Goal: Task Accomplishment & Management: Manage account settings

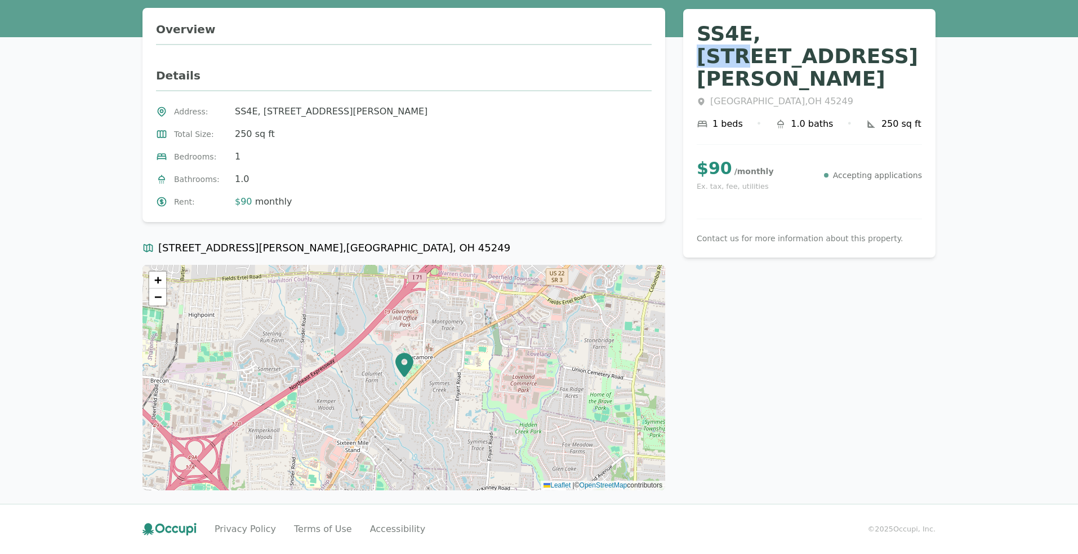
scroll to position [54, 0]
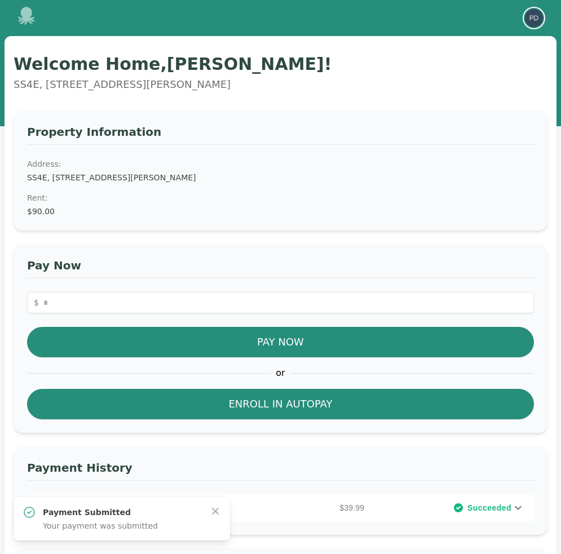
click at [528, 21] on img "button" at bounding box center [533, 18] width 18 height 18
click at [475, 42] on button "Your Profile" at bounding box center [488, 42] width 108 height 20
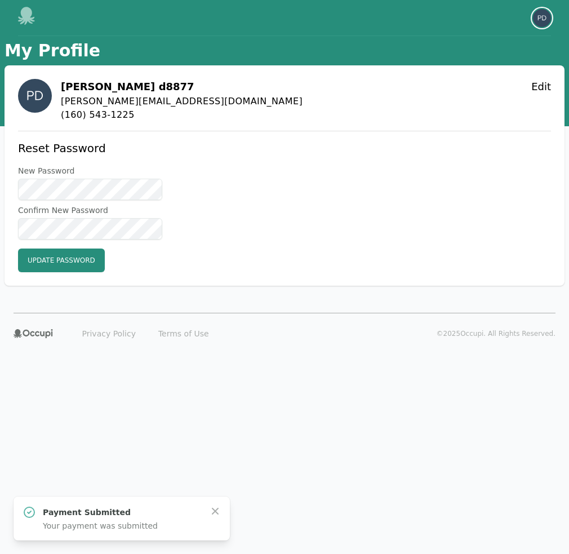
click at [541, 25] on img "button" at bounding box center [542, 18] width 18 height 18
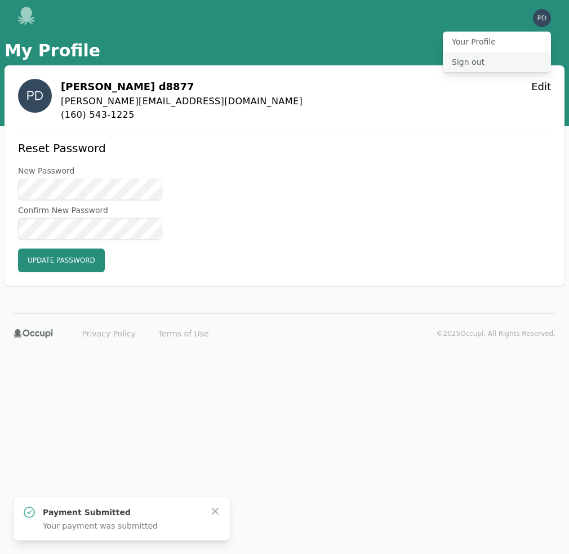
click at [494, 63] on button "Sign out" at bounding box center [497, 62] width 108 height 20
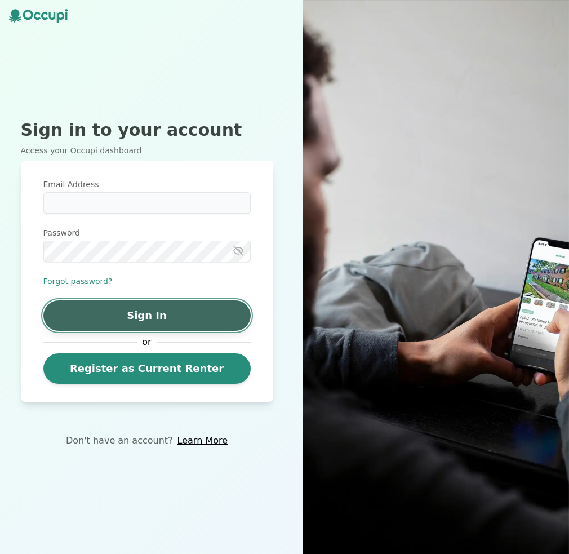
click at [154, 321] on button "Sign In" at bounding box center [146, 315] width 207 height 30
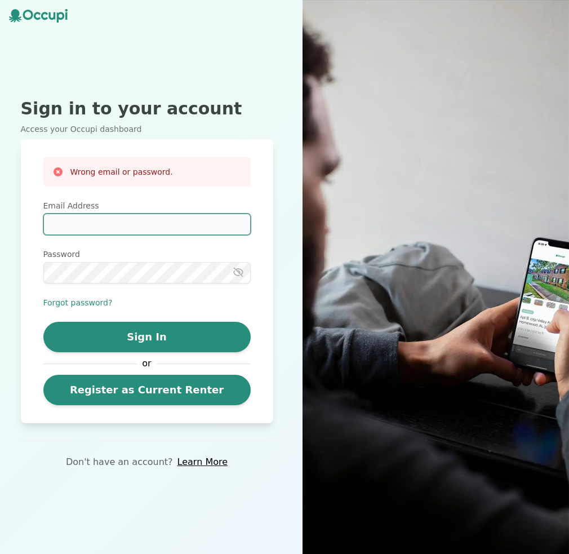
click at [146, 216] on input "Email Address" at bounding box center [146, 224] width 207 height 21
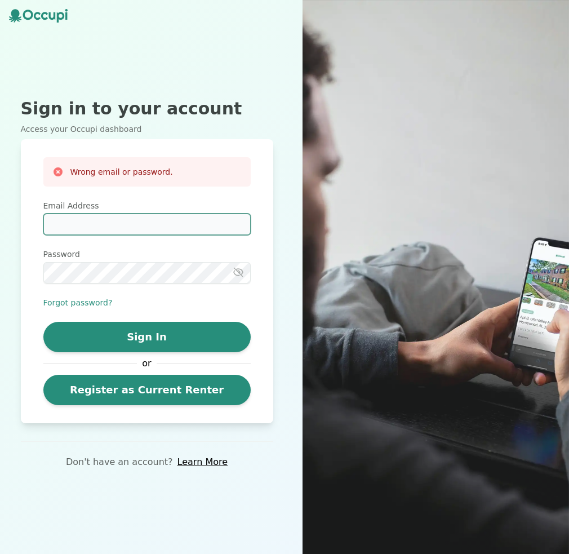
type input "**********"
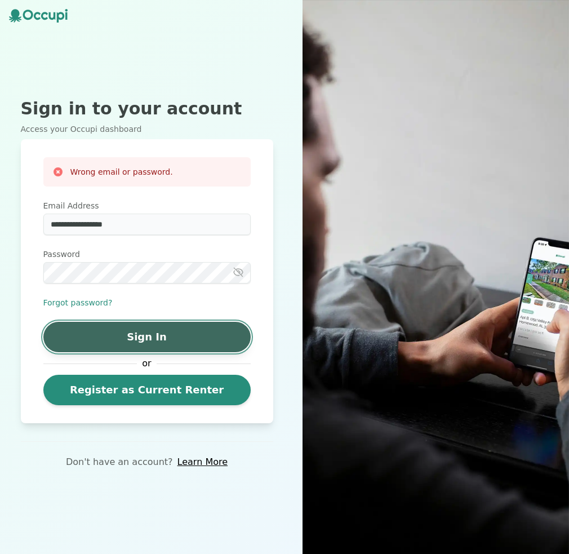
click at [135, 347] on button "Sign In" at bounding box center [146, 337] width 207 height 30
